Goal: Task Accomplishment & Management: Manage account settings

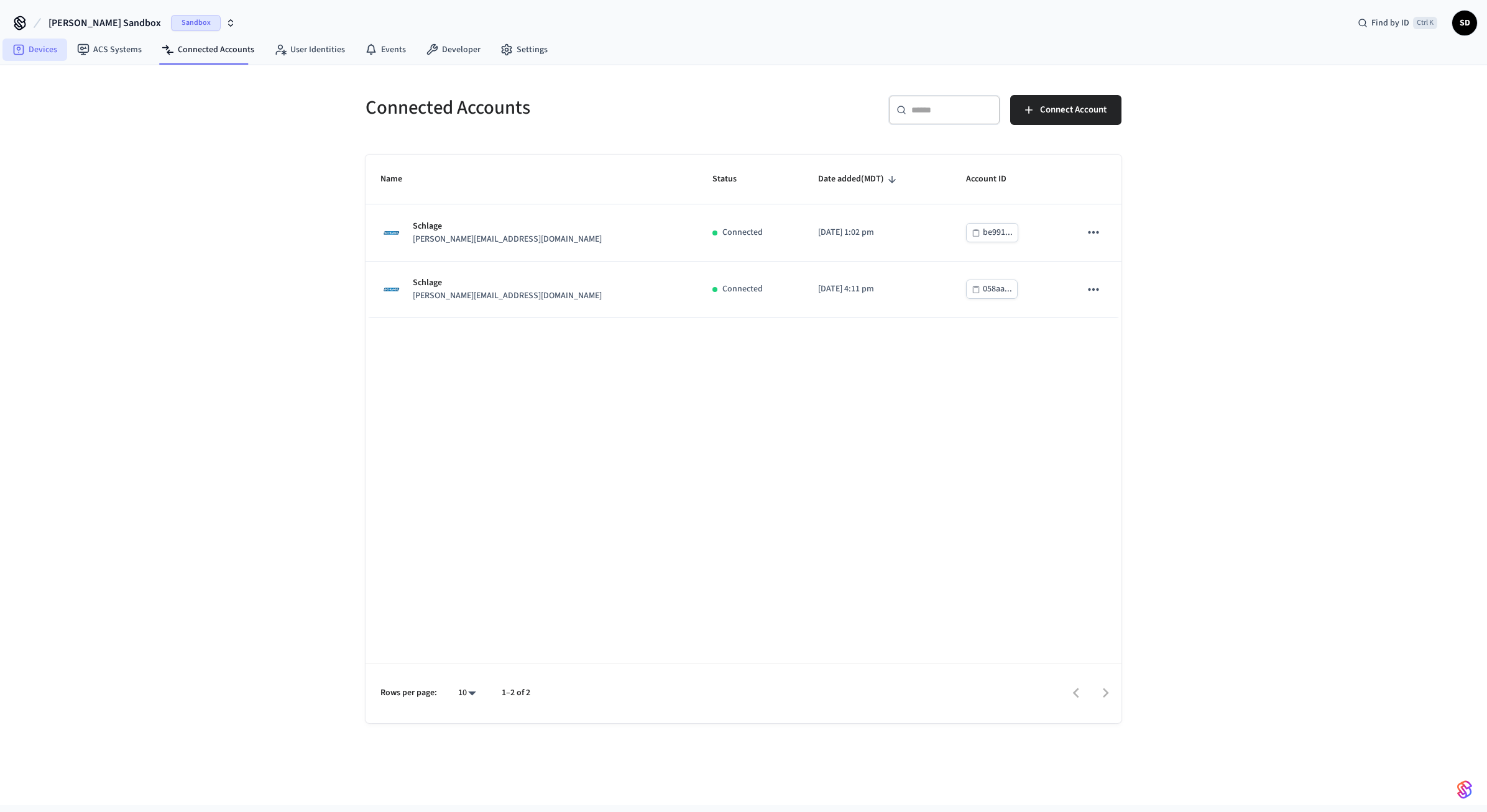
click at [47, 49] on link "Devices" at bounding box center [34, 49] width 65 height 23
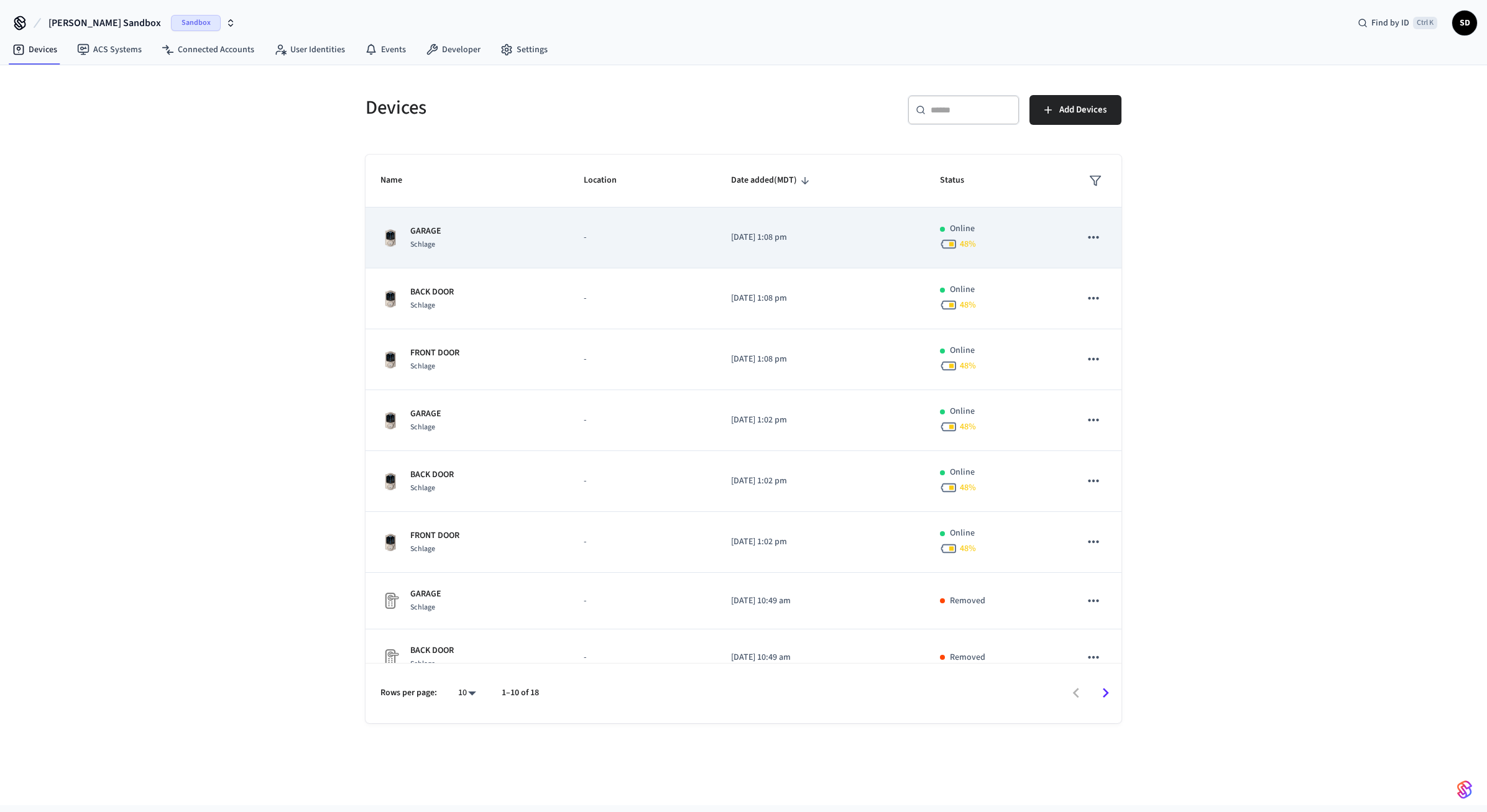
click at [467, 244] on div "GARAGE Schlage" at bounding box center [467, 237] width 173 height 26
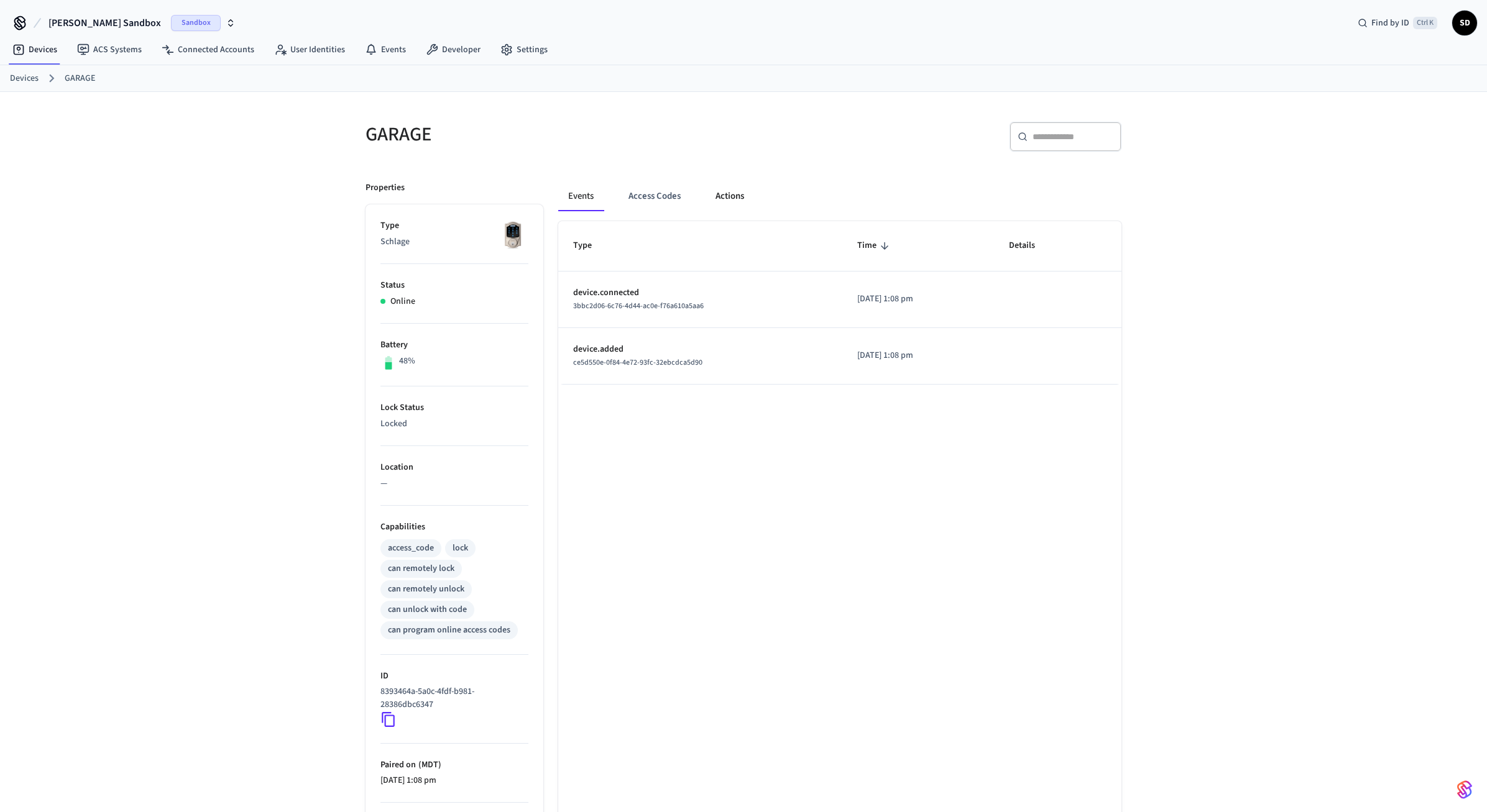
click at [732, 196] on button "Actions" at bounding box center [729, 197] width 48 height 30
click at [222, 130] on div "GARAGE Properties Type Schlage Status Online Battery 48% Lock Status Locked Loc…" at bounding box center [744, 507] width 1487 height 830
click at [201, 45] on link "Connected Accounts" at bounding box center [208, 49] width 112 height 23
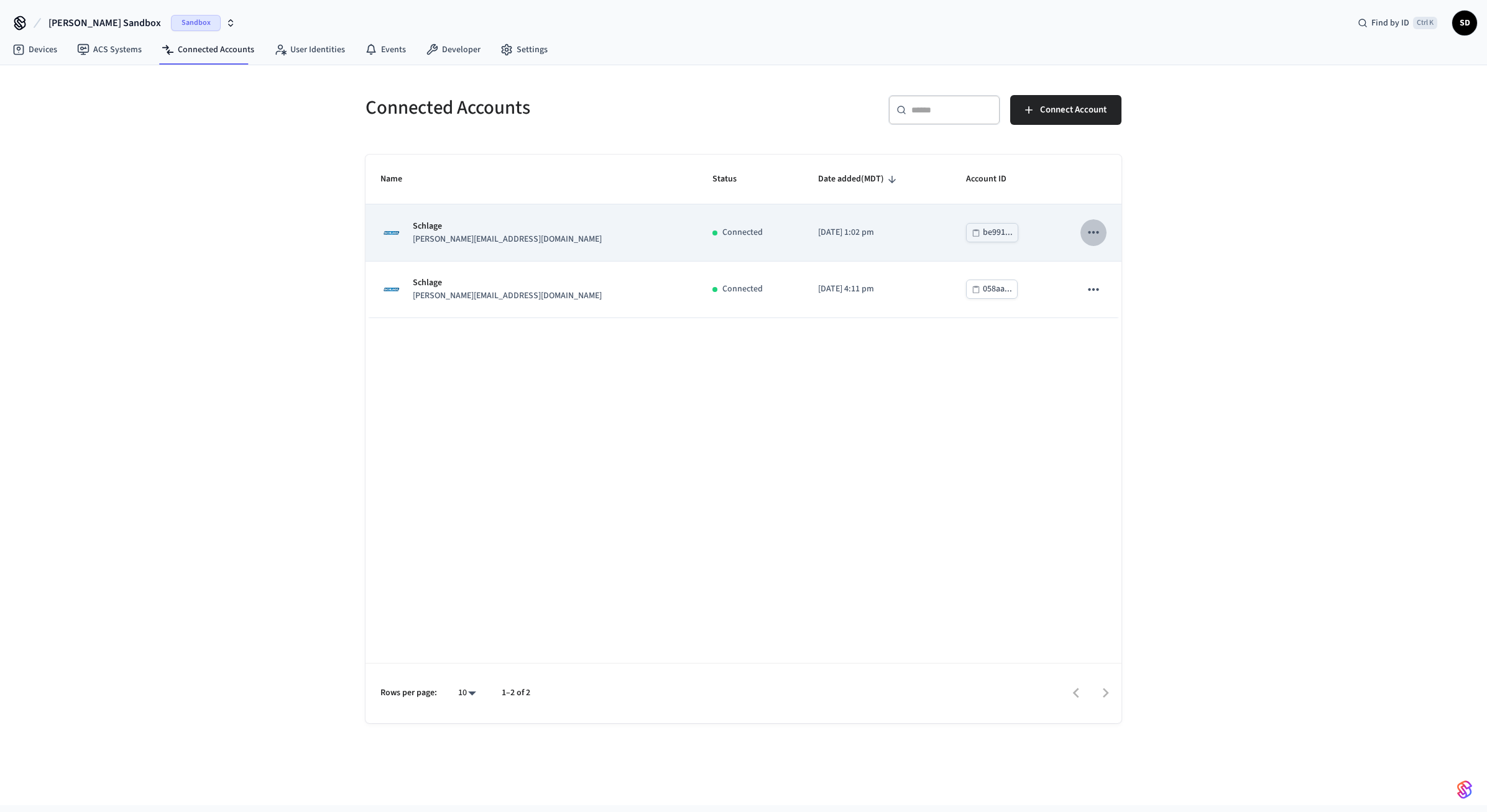
click at [1093, 235] on icon "sticky table" at bounding box center [1093, 232] width 16 height 16
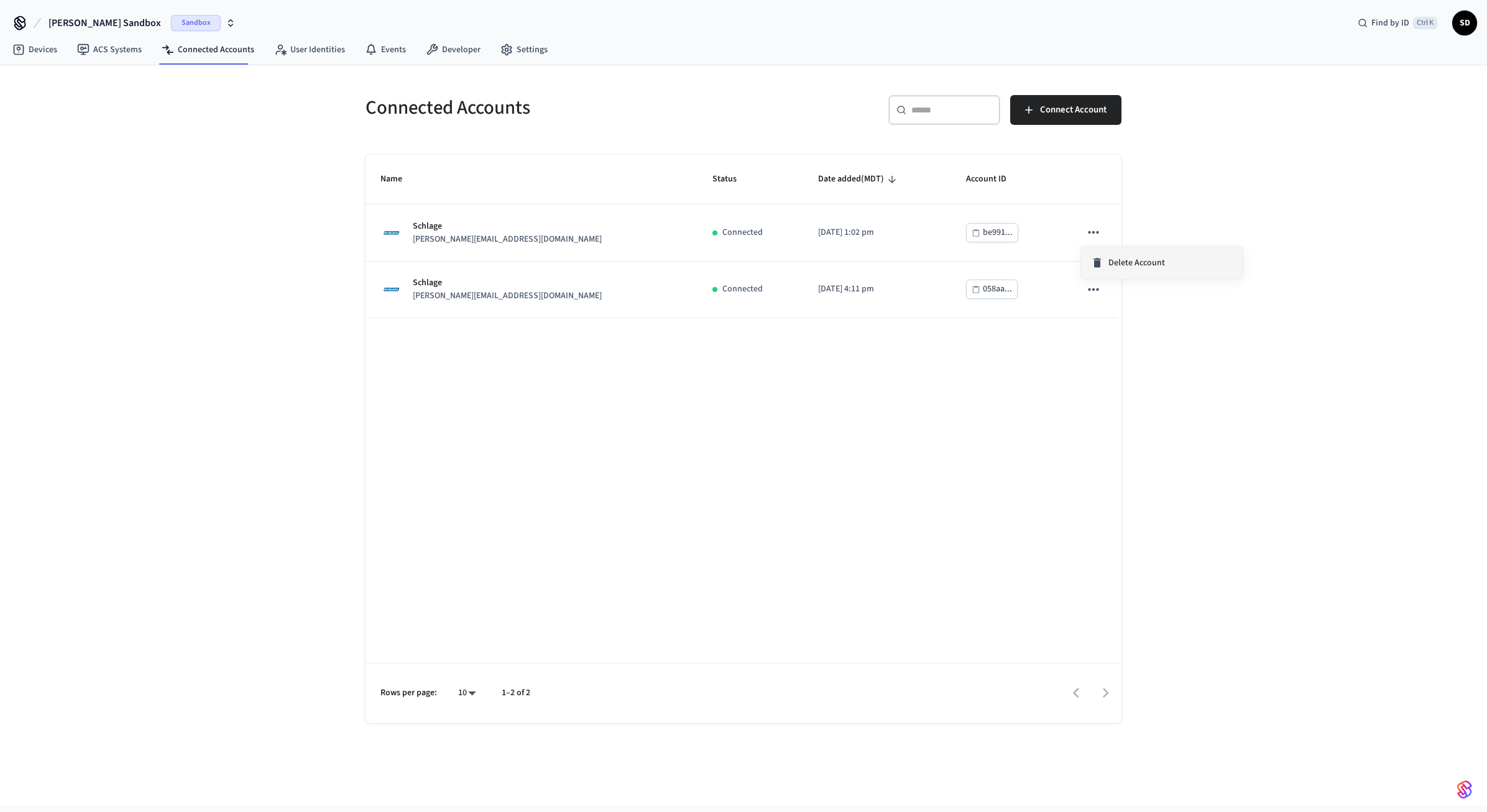
click at [1115, 264] on span "Delete Account" at bounding box center [1137, 263] width 57 height 12
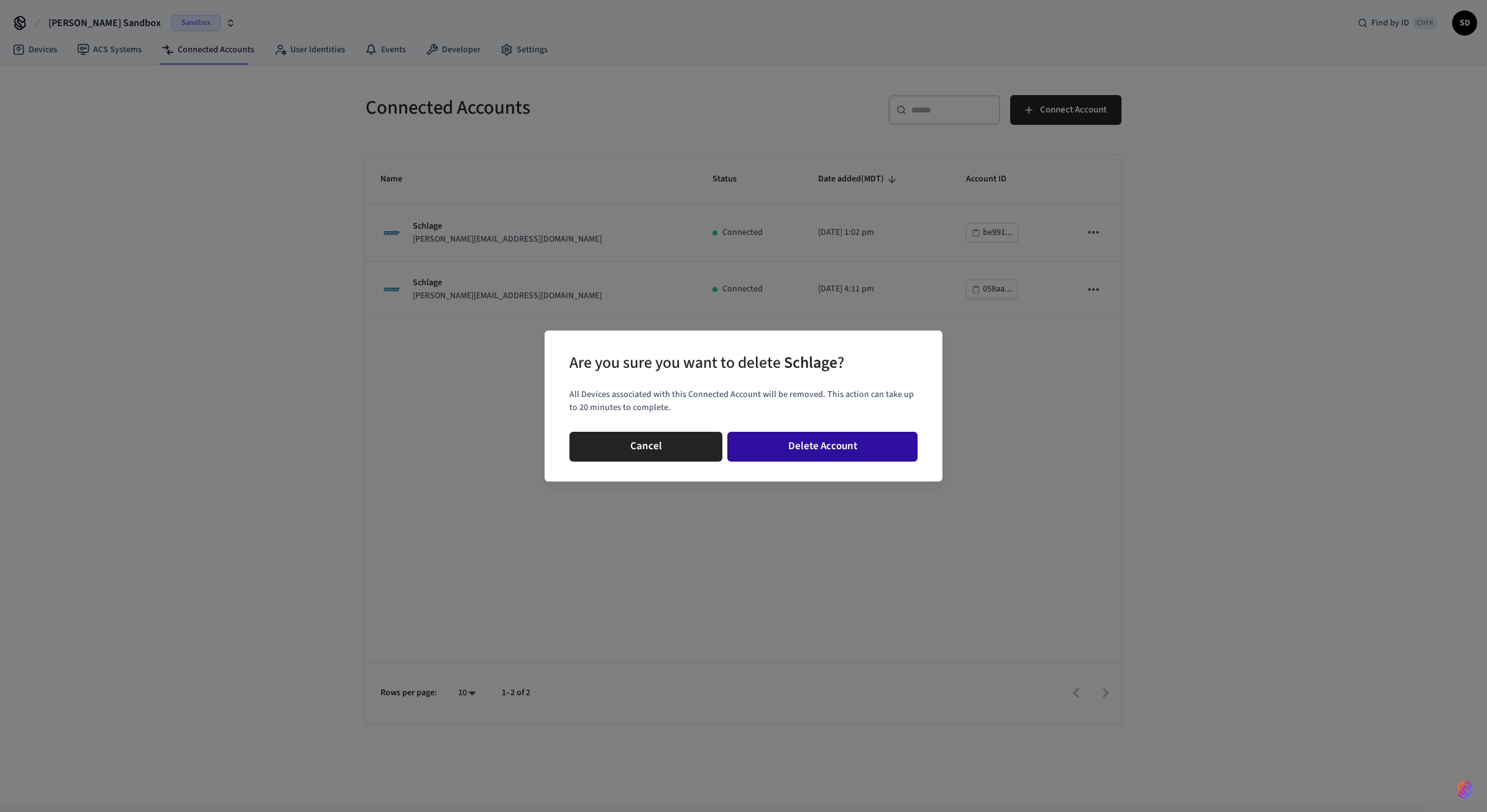
click at [852, 449] on button "Delete Account" at bounding box center [822, 447] width 190 height 30
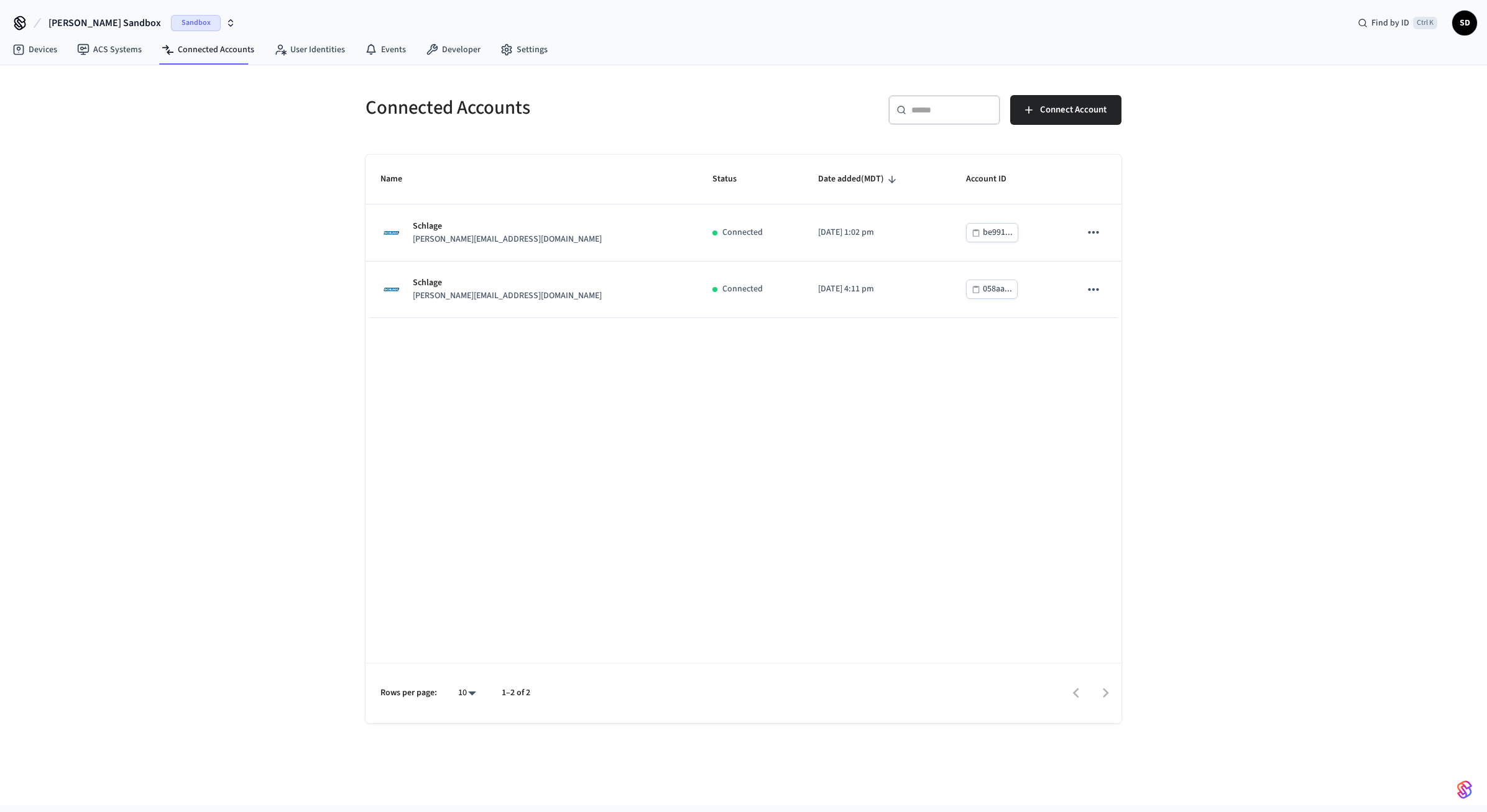
click at [754, 367] on div "Name Status Date added (MDT) Account ID Schlage [PERSON_NAME][EMAIL_ADDRESS][DO…" at bounding box center [743, 438] width 756 height 569
click at [1037, 108] on button "Connect Account" at bounding box center [1066, 110] width 112 height 30
click at [35, 57] on link "Devices" at bounding box center [34, 49] width 65 height 23
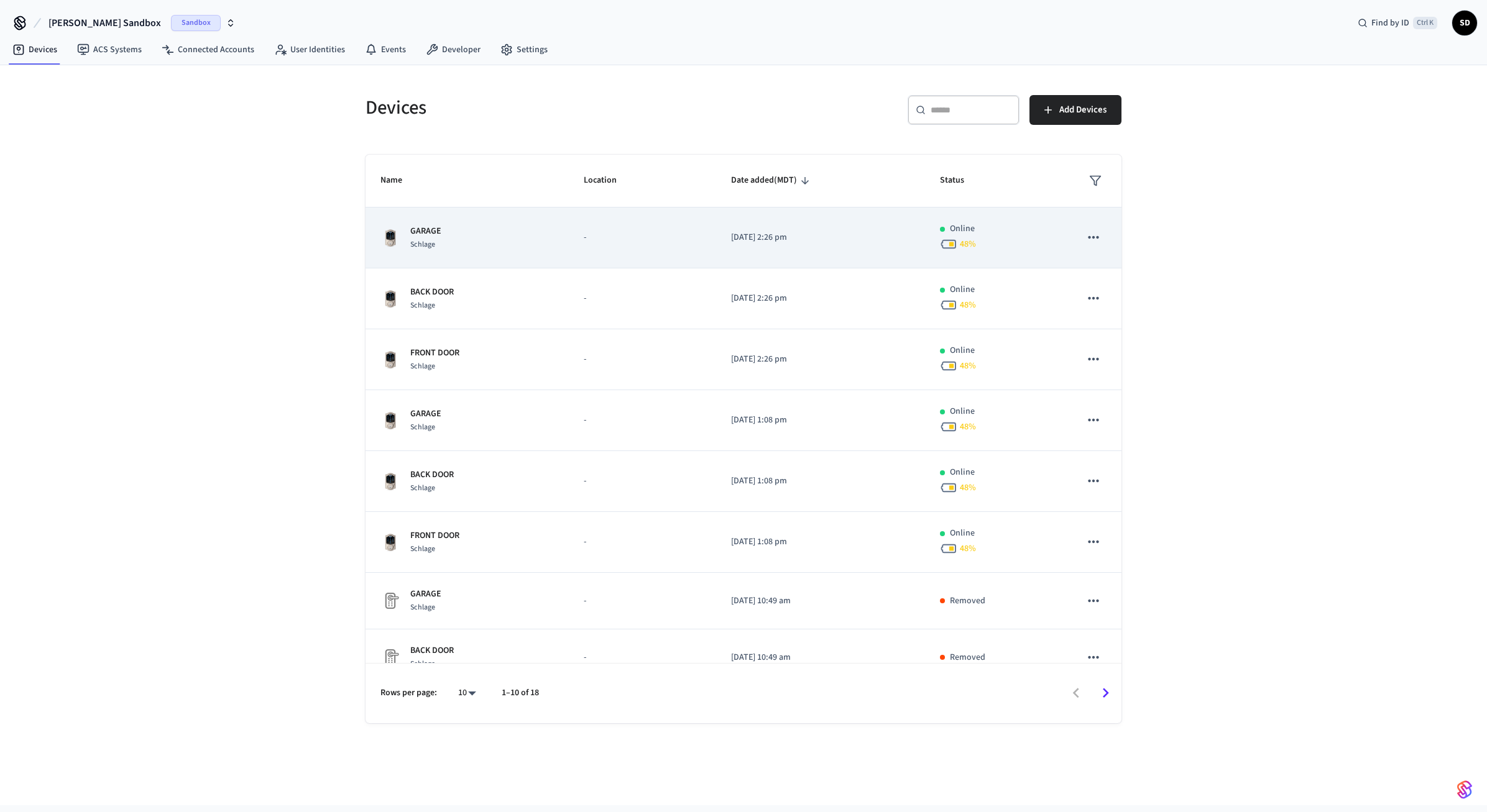
click at [610, 253] on td "-" at bounding box center [642, 238] width 147 height 61
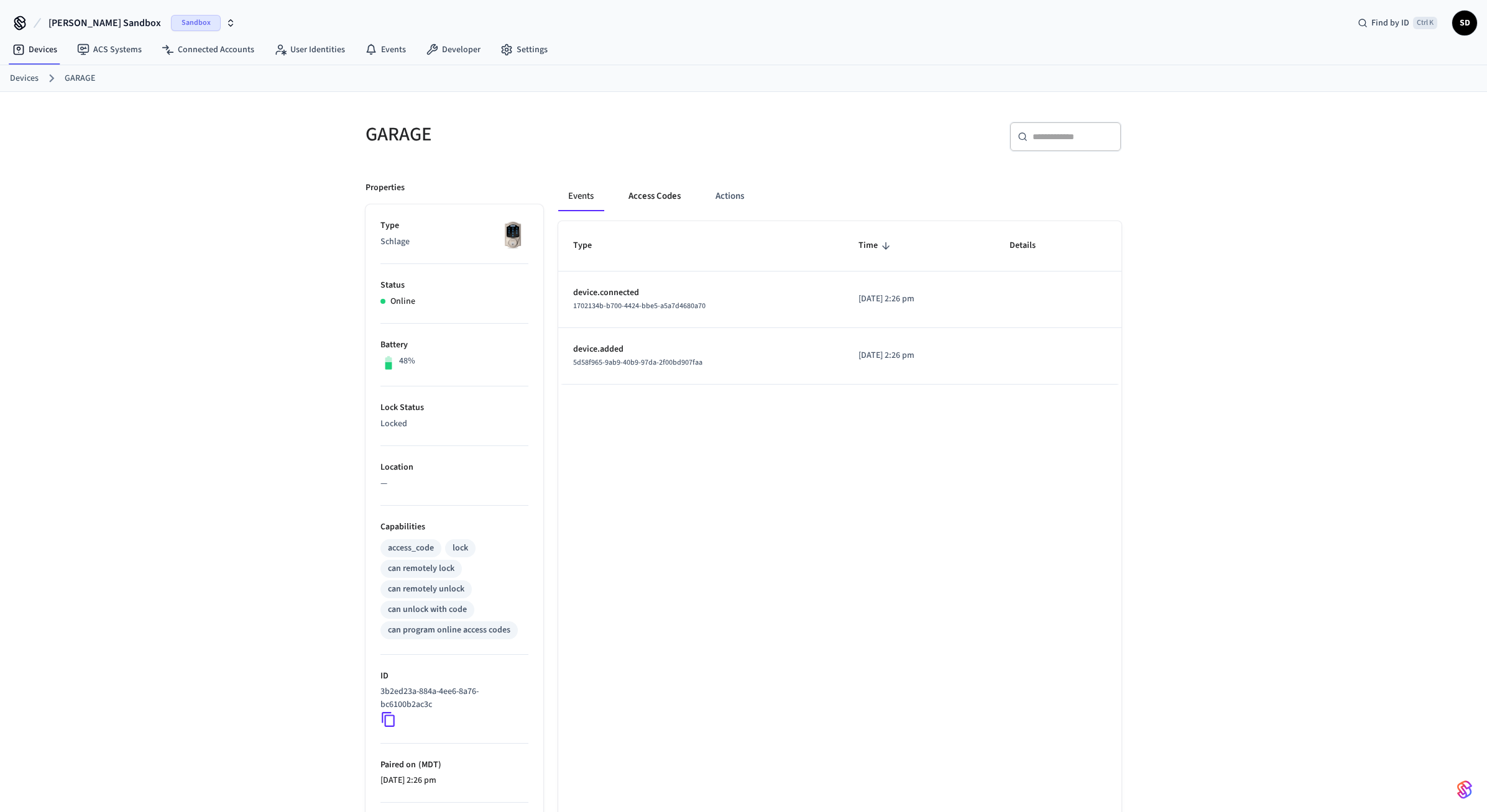
click at [660, 194] on button "Access Codes" at bounding box center [655, 197] width 72 height 30
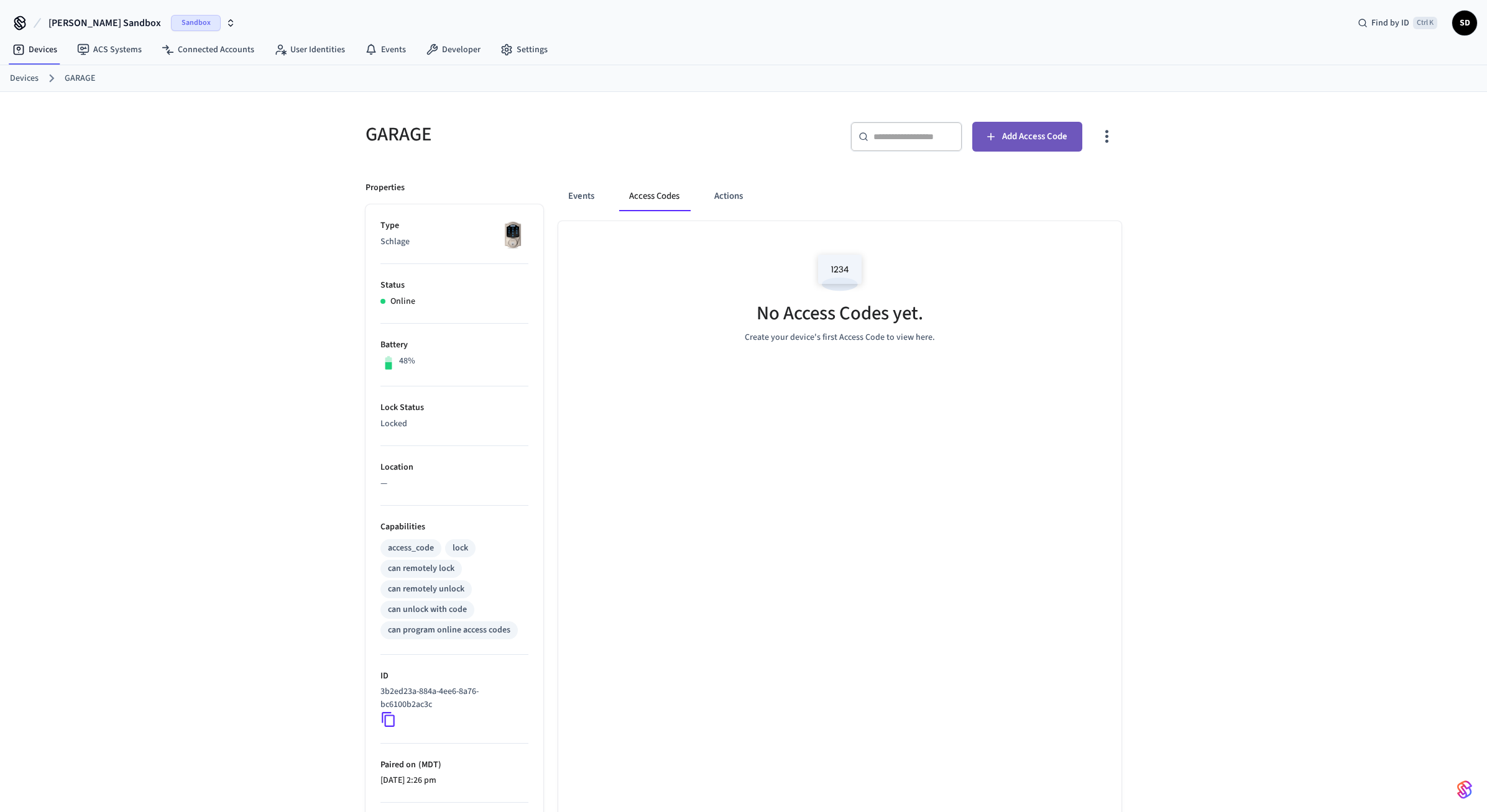
click at [1020, 140] on span "Add Access Code" at bounding box center [1035, 137] width 66 height 16
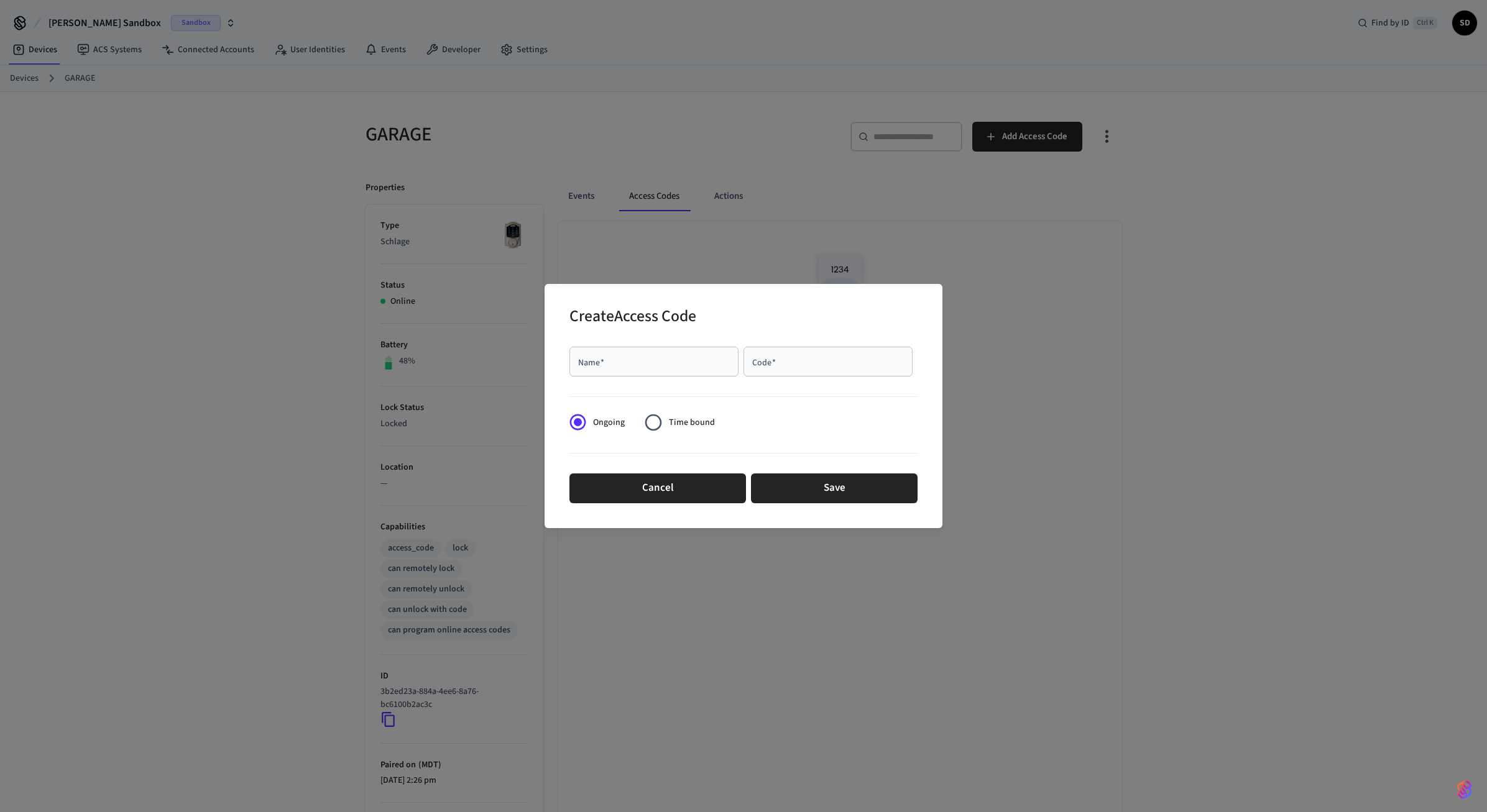
click at [680, 374] on div "Name   *" at bounding box center [654, 362] width 169 height 30
type input "****"
click at [834, 486] on button "Save" at bounding box center [834, 488] width 167 height 30
